Goal: Complete application form

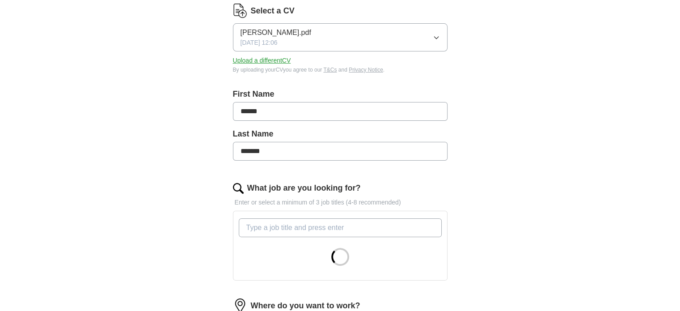
scroll to position [134, 0]
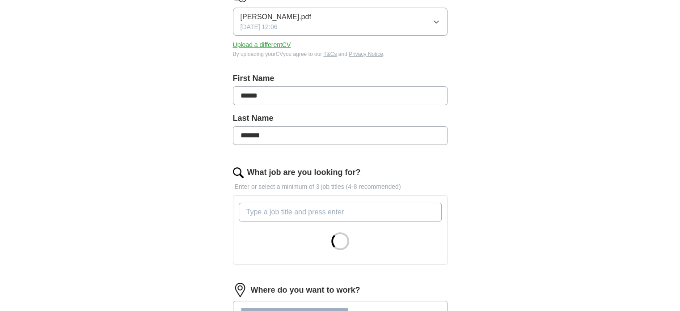
click at [288, 211] on input "What job are you looking for?" at bounding box center [340, 212] width 203 height 19
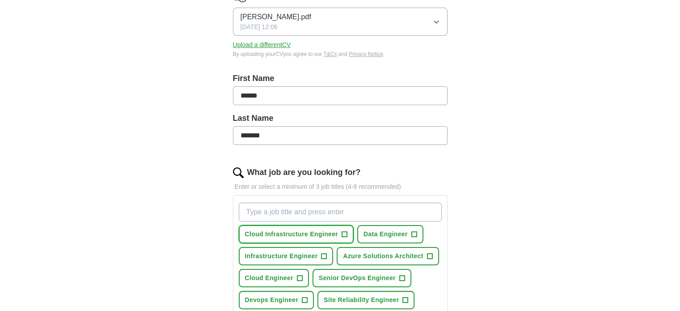
click at [344, 232] on span "+" at bounding box center [344, 234] width 5 height 7
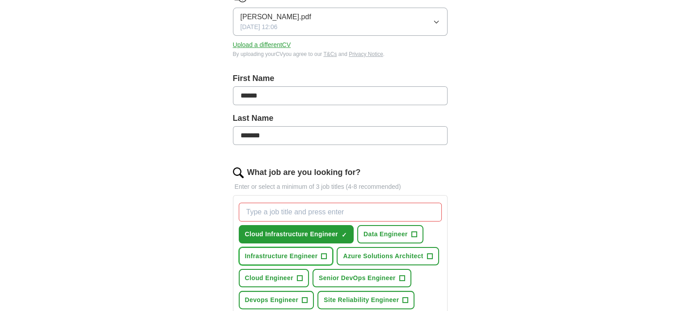
click at [325, 255] on span "+" at bounding box center [324, 256] width 5 height 7
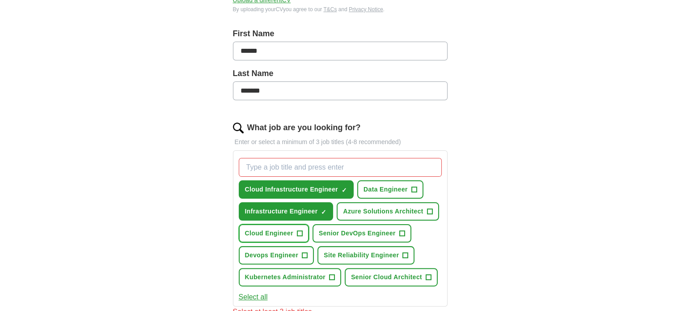
click at [286, 232] on span "Cloud Engineer" at bounding box center [269, 233] width 48 height 9
click at [289, 247] on button "Devops Engineer +" at bounding box center [277, 255] width 76 height 18
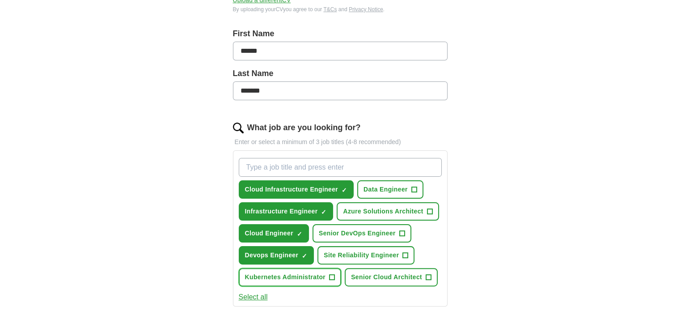
click at [314, 277] on span "Kubernetes Administrator" at bounding box center [285, 276] width 81 height 9
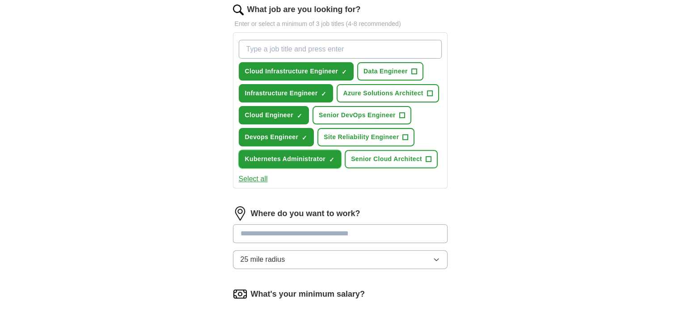
scroll to position [313, 0]
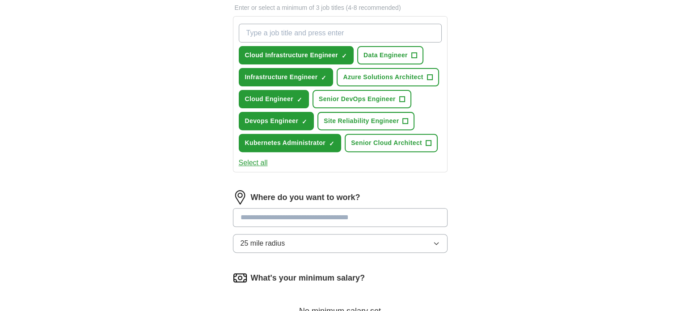
click at [289, 217] on input at bounding box center [340, 217] width 215 height 19
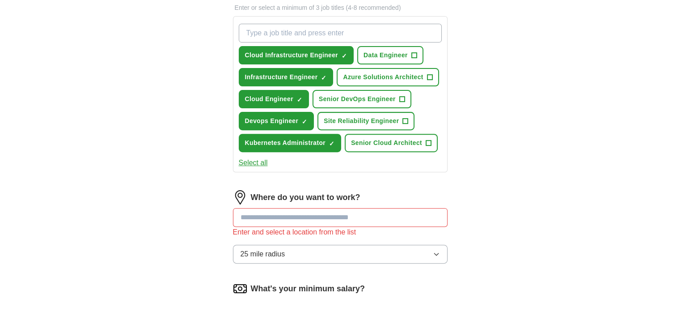
click at [291, 238] on div "Where do you want to work? Enter and select a location from the list 25 mile ra…" at bounding box center [340, 230] width 215 height 81
click at [284, 221] on input at bounding box center [340, 217] width 215 height 19
type input "***"
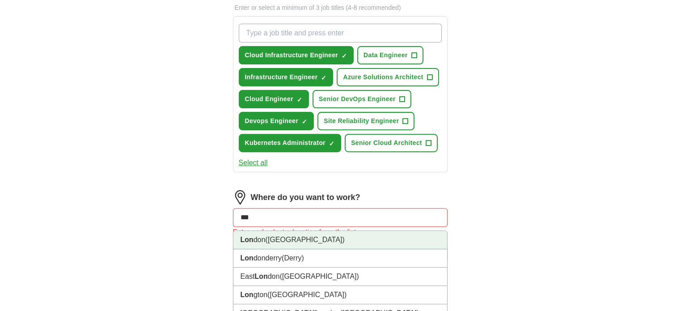
click at [282, 237] on li "Lon don ([GEOGRAPHIC_DATA])" at bounding box center [340, 240] width 214 height 18
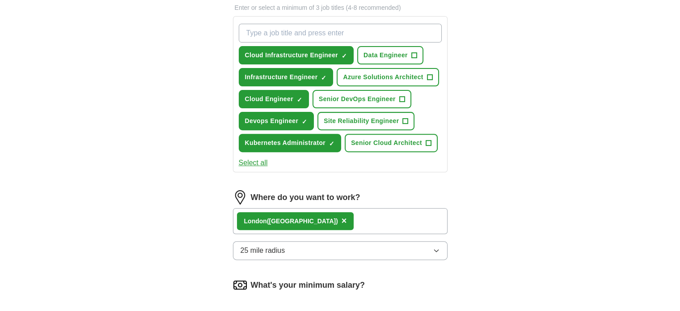
scroll to position [492, 0]
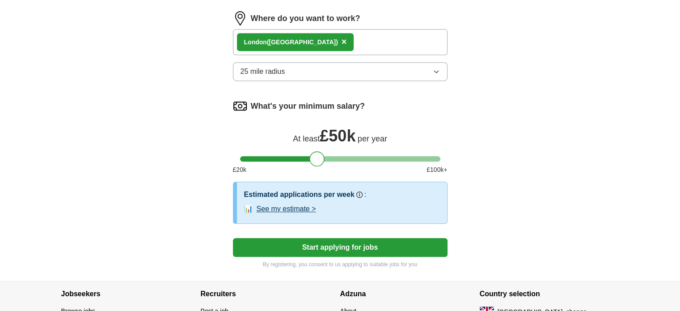
drag, startPoint x: 250, startPoint y: 158, endPoint x: 320, endPoint y: 155, distance: 70.3
click at [320, 155] on div at bounding box center [317, 158] width 15 height 15
click at [320, 244] on button "Start applying for jobs" at bounding box center [340, 247] width 215 height 19
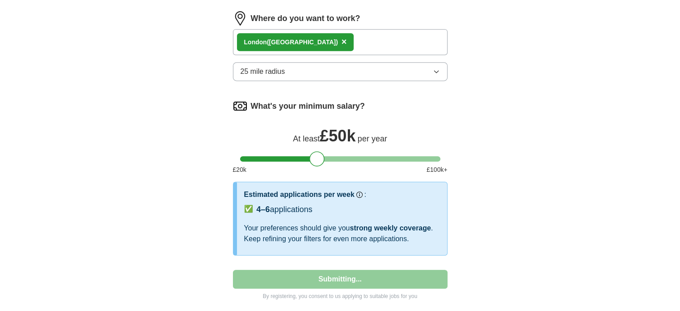
select select "**"
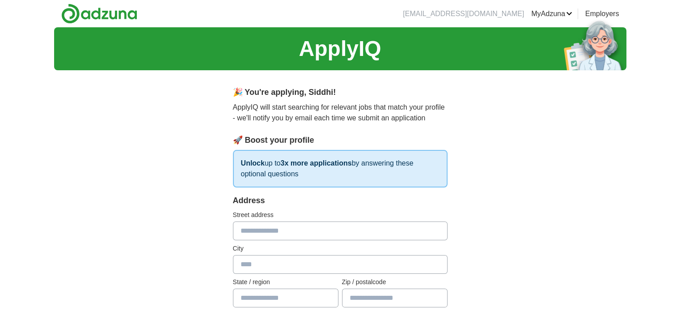
scroll to position [0, 0]
click at [313, 225] on input "text" at bounding box center [340, 230] width 215 height 19
type input "**********"
type input "******"
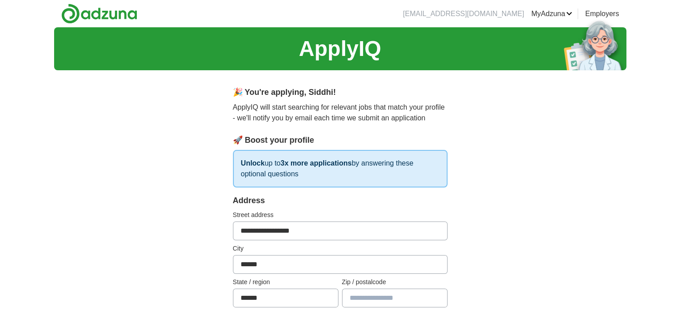
type input "*******"
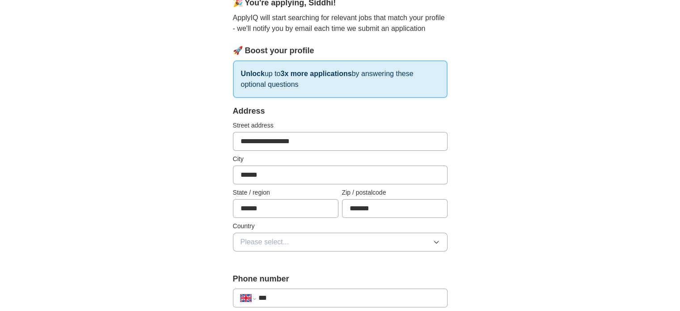
click at [293, 236] on button "Please select..." at bounding box center [340, 242] width 215 height 19
click at [291, 259] on div "[GEOGRAPHIC_DATA]" at bounding box center [340, 262] width 199 height 11
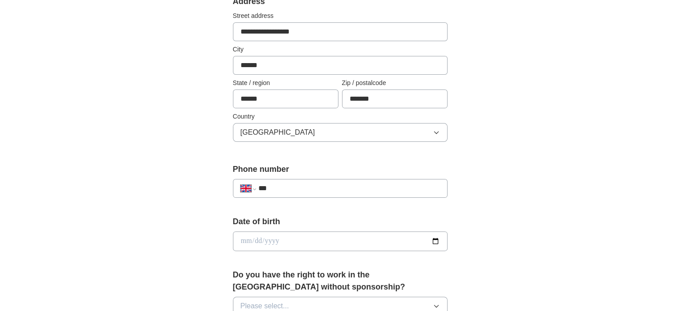
scroll to position [224, 0]
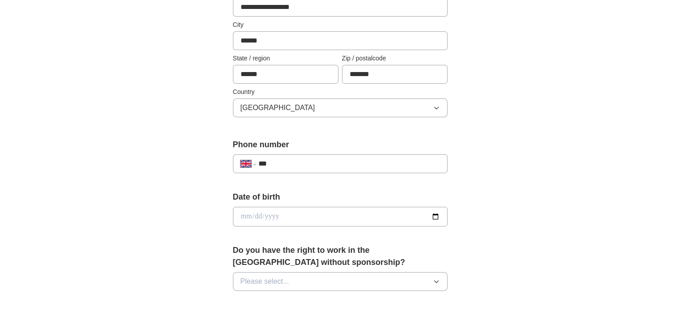
click at [288, 215] on input "date" at bounding box center [340, 217] width 215 height 20
type input "**********"
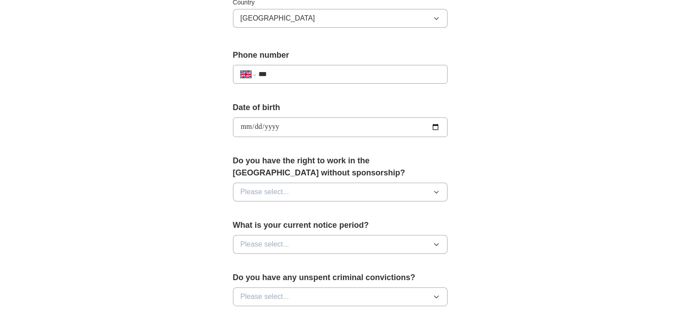
click at [304, 188] on button "Please select..." at bounding box center [340, 191] width 215 height 19
click at [296, 222] on li "No" at bounding box center [340, 231] width 214 height 18
click at [292, 246] on button "Please select..." at bounding box center [340, 244] width 215 height 19
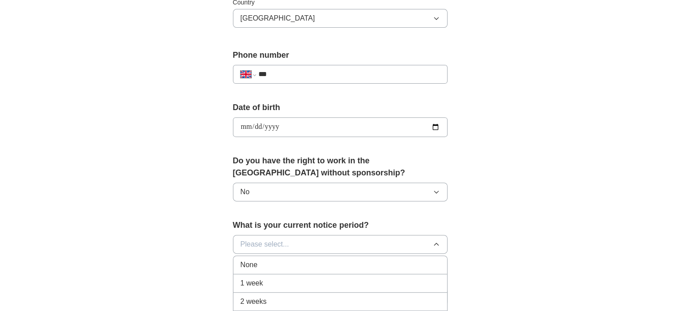
click at [277, 270] on li "None" at bounding box center [340, 265] width 214 height 18
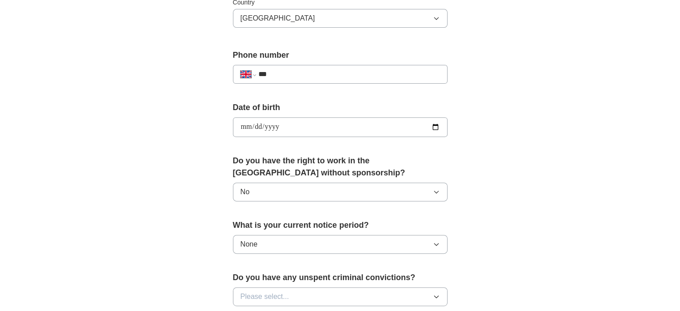
scroll to position [447, 0]
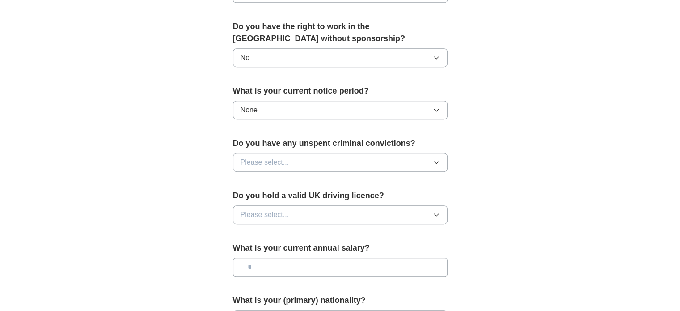
click at [281, 160] on span "Please select..." at bounding box center [265, 162] width 49 height 11
click at [271, 197] on div "No" at bounding box center [340, 201] width 199 height 11
click at [265, 211] on span "Please select..." at bounding box center [265, 214] width 49 height 11
click at [250, 245] on li "No" at bounding box center [340, 254] width 214 height 18
click at [263, 268] on input "text" at bounding box center [340, 267] width 215 height 19
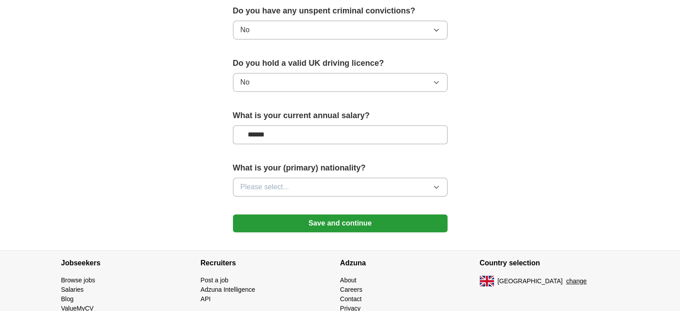
scroll to position [581, 0]
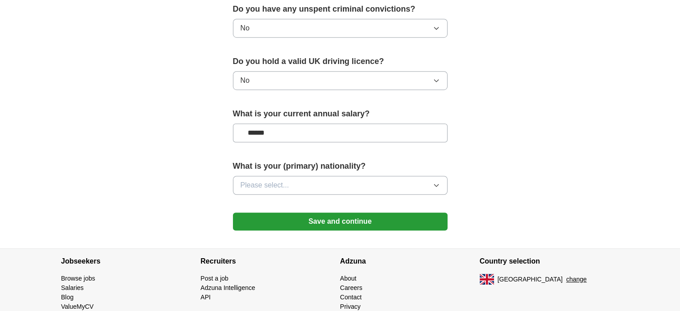
type input "******"
click at [279, 180] on span "Please select..." at bounding box center [265, 185] width 49 height 11
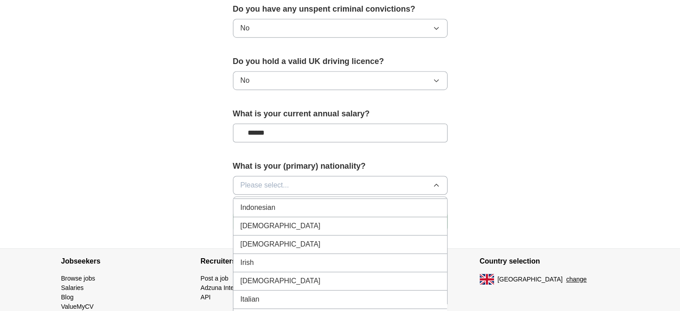
scroll to position [1431, 0]
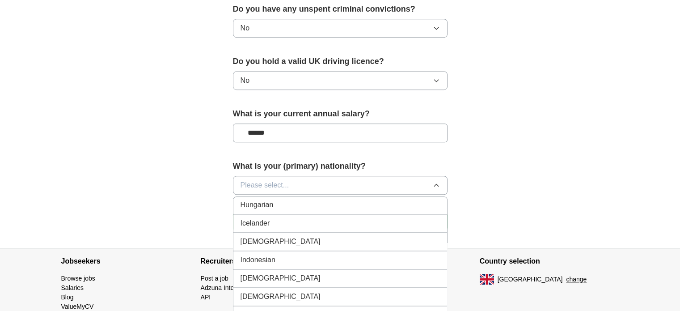
click at [247, 236] on span "[DEMOGRAPHIC_DATA]" at bounding box center [281, 241] width 80 height 11
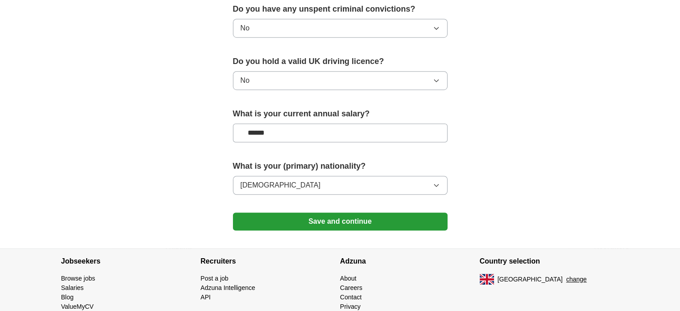
click at [269, 214] on button "Save and continue" at bounding box center [340, 221] width 215 height 18
